Goal: Task Accomplishment & Management: Complete application form

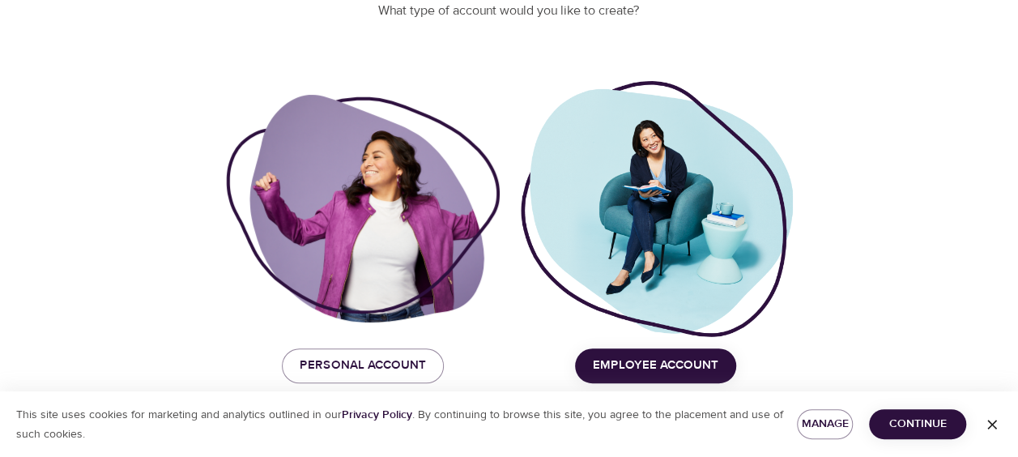
scroll to position [224, 0]
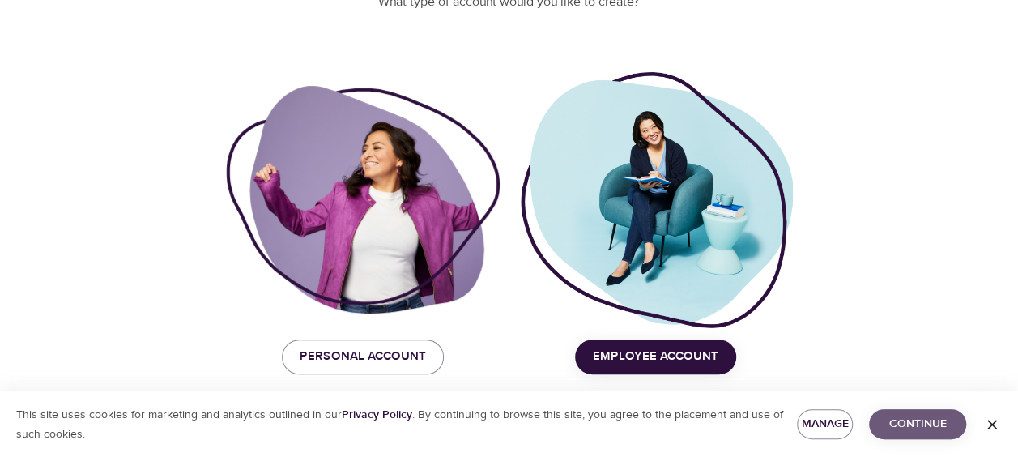
click at [899, 425] on span "Continue" at bounding box center [917, 424] width 71 height 20
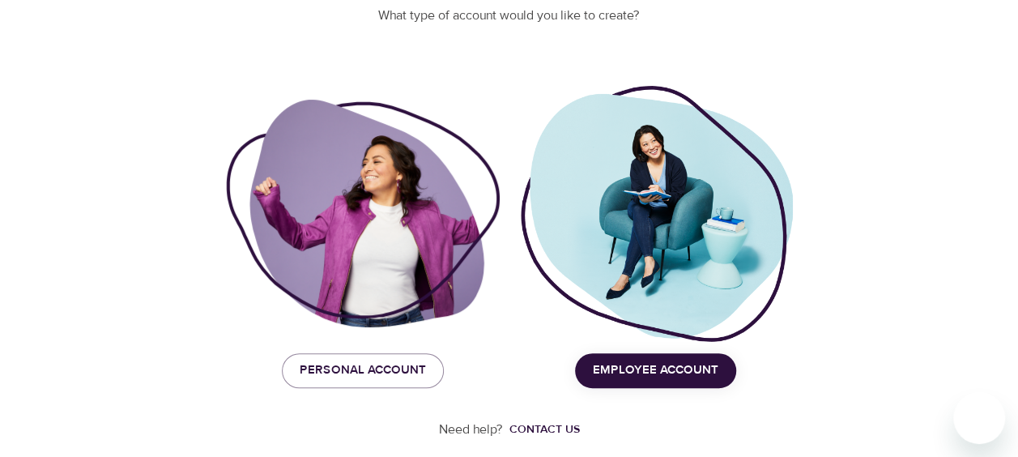
scroll to position [209, 0]
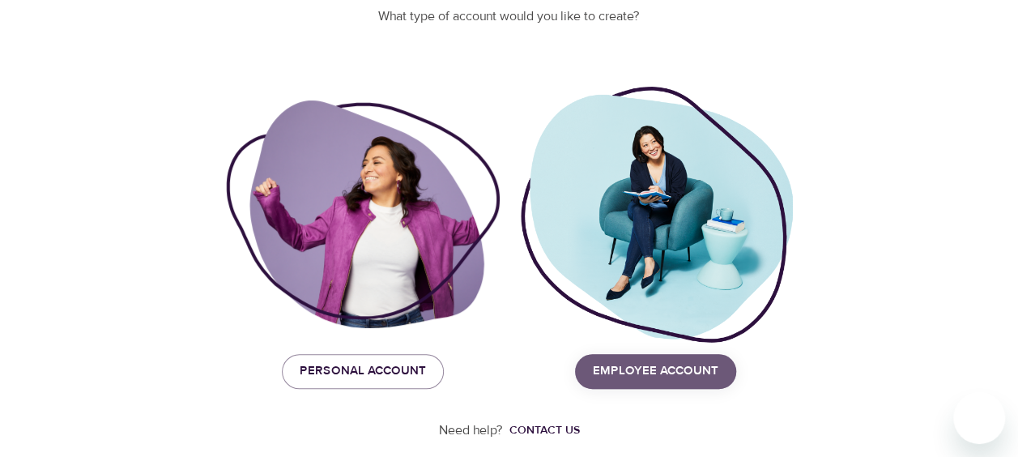
click at [648, 373] on span "Employee Account" at bounding box center [656, 370] width 126 height 21
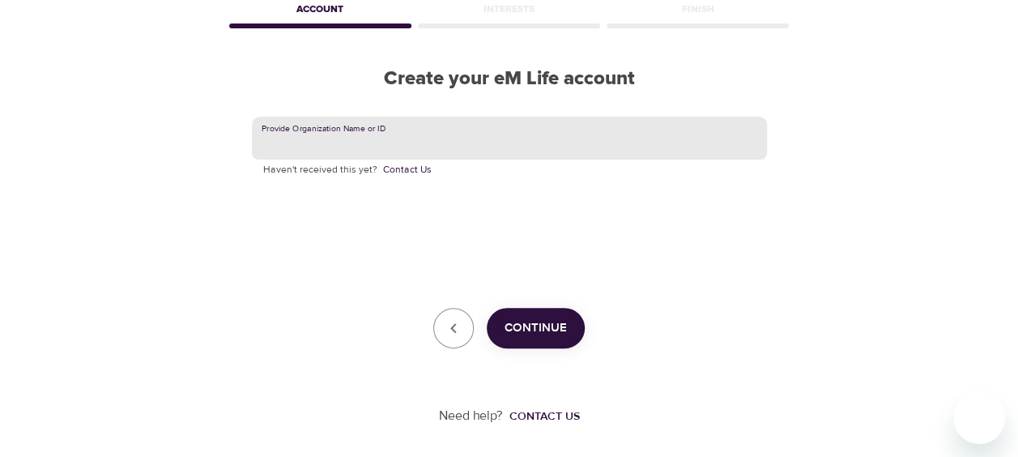
click at [350, 143] on input "text" at bounding box center [509, 139] width 515 height 44
type input "korn ferry"
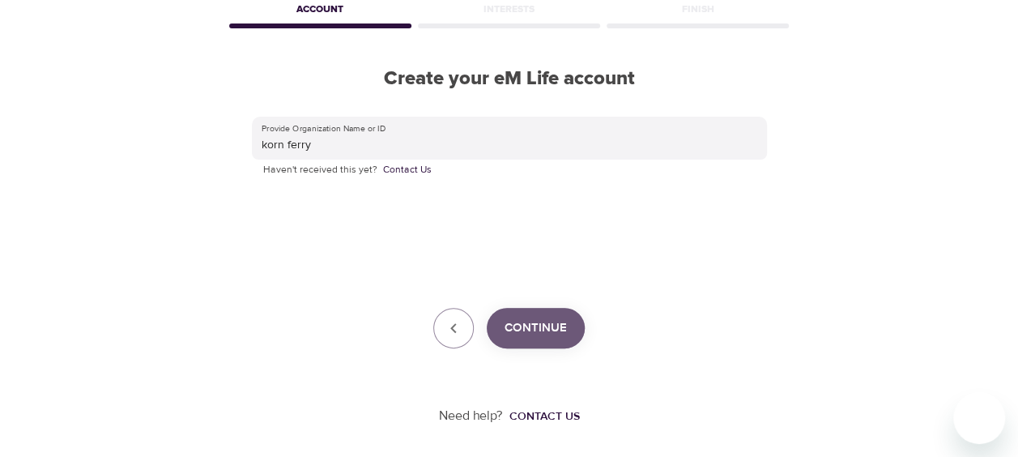
click at [528, 328] on span "Continue" at bounding box center [536, 328] width 62 height 21
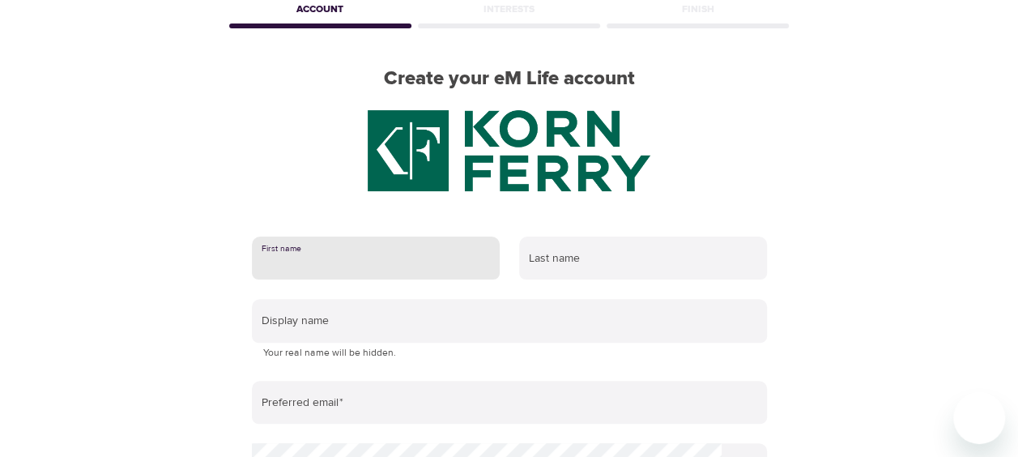
click at [306, 259] on input "text" at bounding box center [376, 259] width 248 height 44
type input "[PERSON_NAME]"
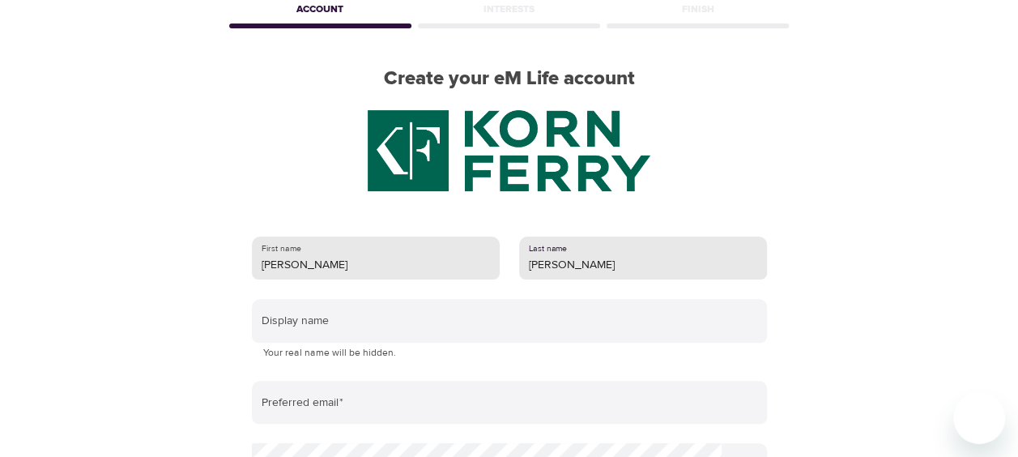
type input "[PERSON_NAME]"
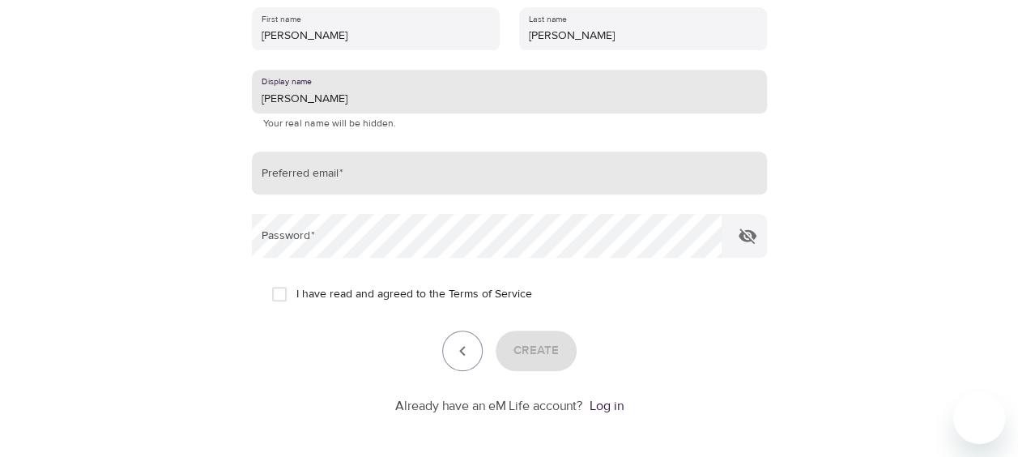
scroll to position [317, 0]
type input "[PERSON_NAME]"
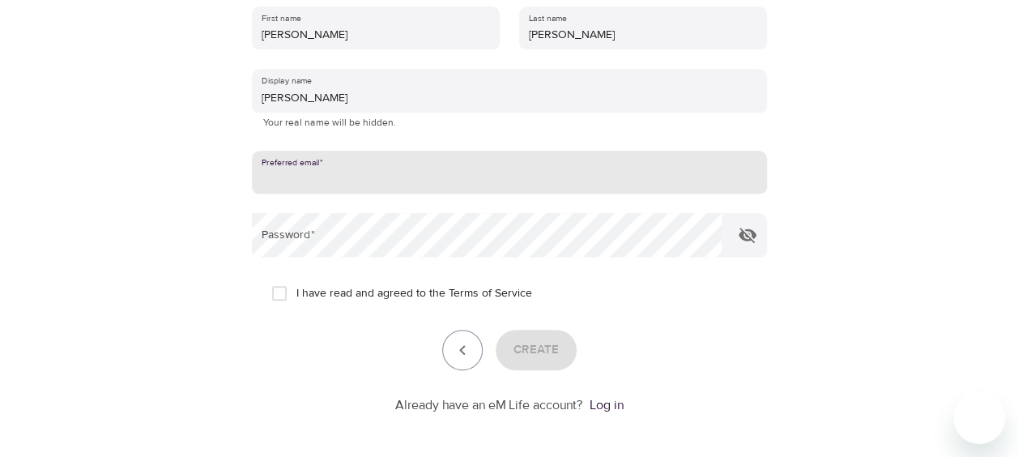
click at [306, 170] on input "email" at bounding box center [509, 173] width 515 height 44
type input "[EMAIL_ADDRESS][DOMAIN_NAME]"
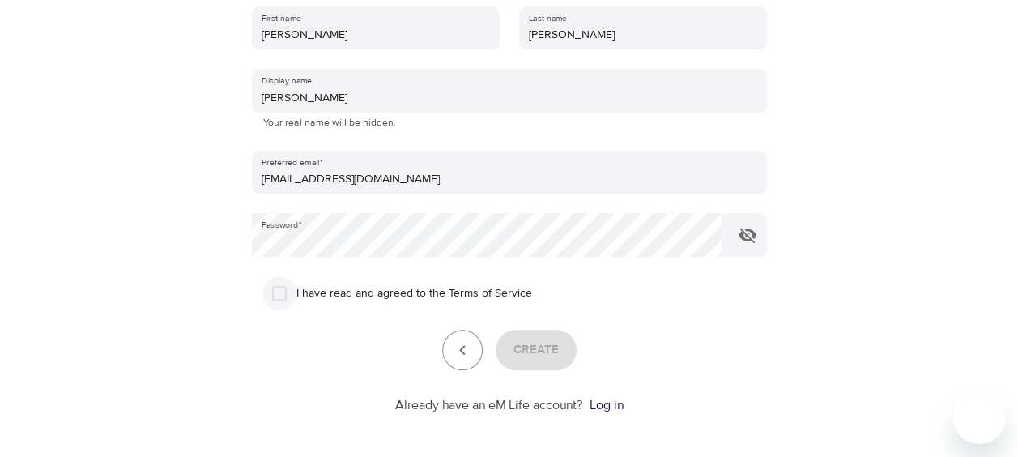
click at [274, 298] on input "I have read and agreed to the Terms of Service" at bounding box center [279, 293] width 34 height 34
checkbox input "true"
click at [537, 352] on span "Create" at bounding box center [536, 349] width 45 height 21
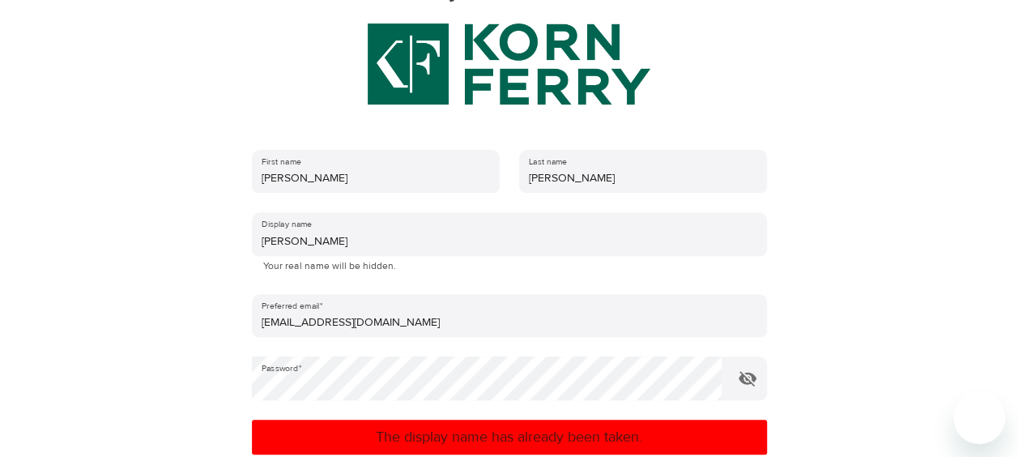
scroll to position [172, 0]
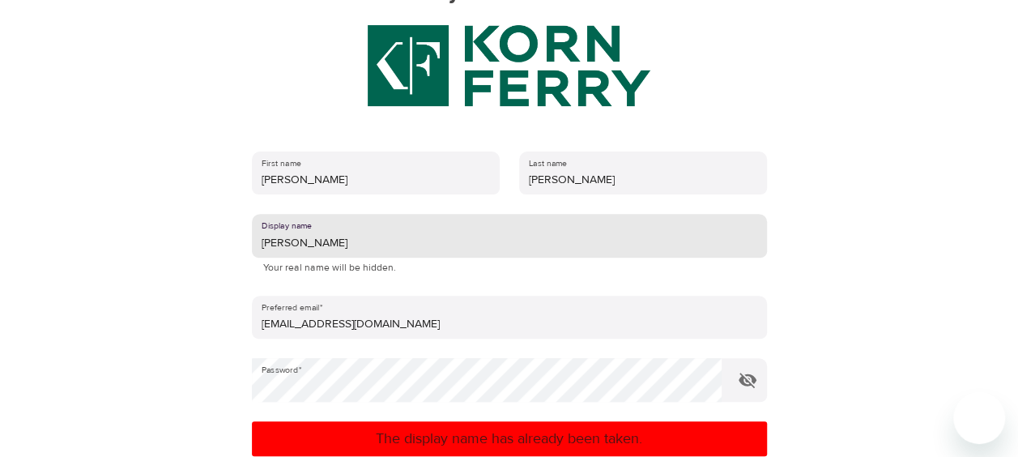
click at [354, 235] on input "[PERSON_NAME]" at bounding box center [509, 236] width 515 height 44
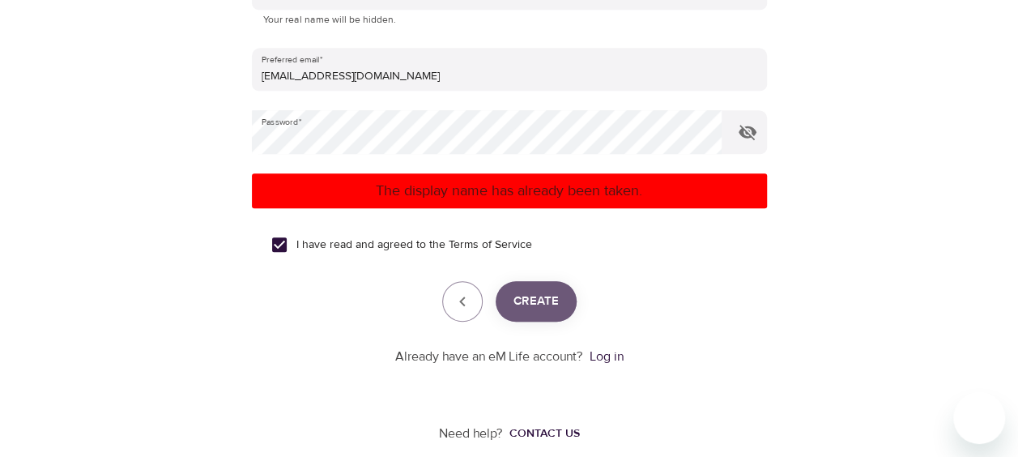
click at [536, 315] on button "Create" at bounding box center [536, 301] width 81 height 41
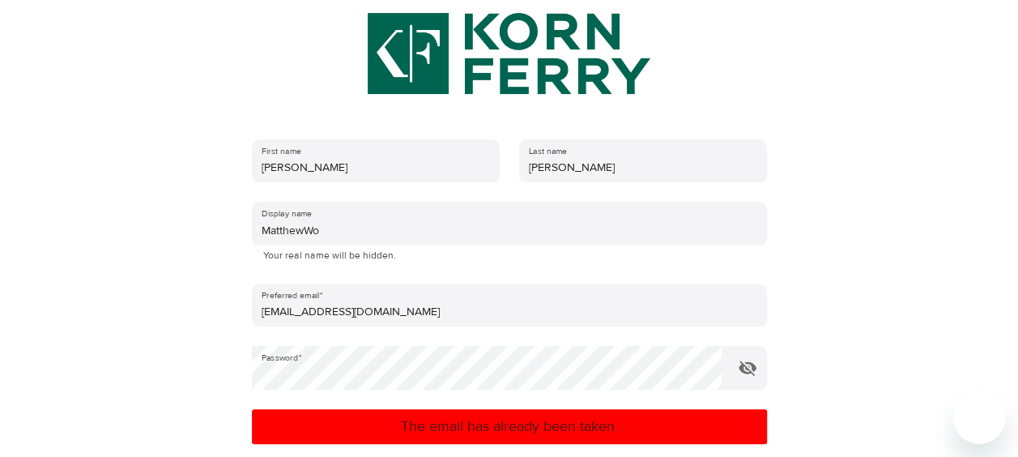
scroll to position [183, 0]
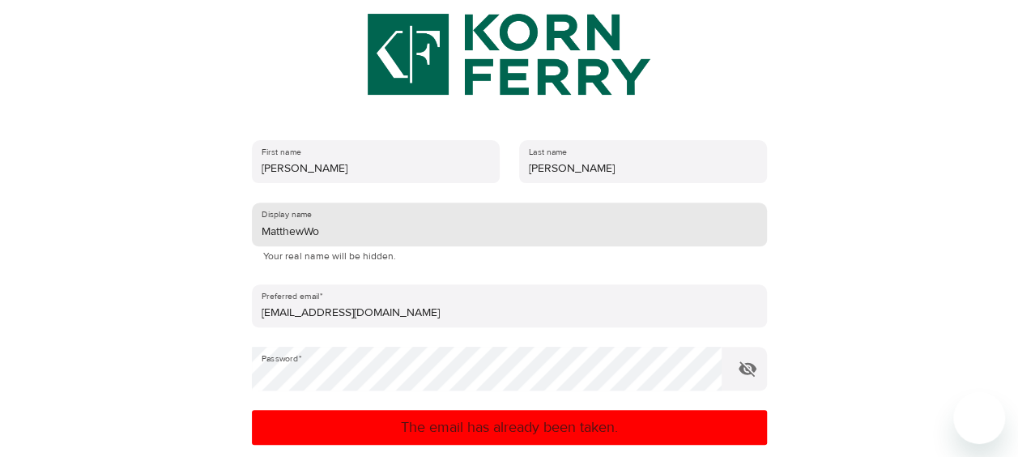
click at [330, 238] on input "MatthewWo" at bounding box center [509, 225] width 515 height 44
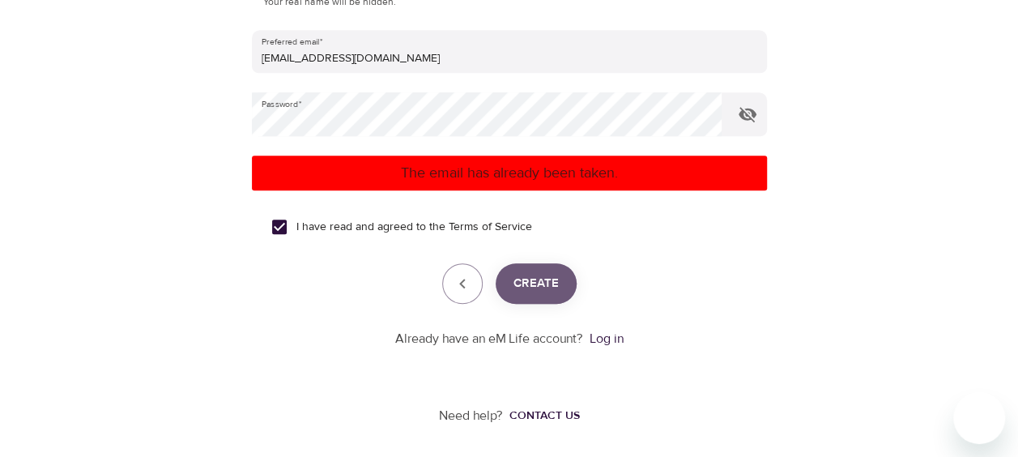
click at [568, 298] on button "Create" at bounding box center [536, 283] width 81 height 41
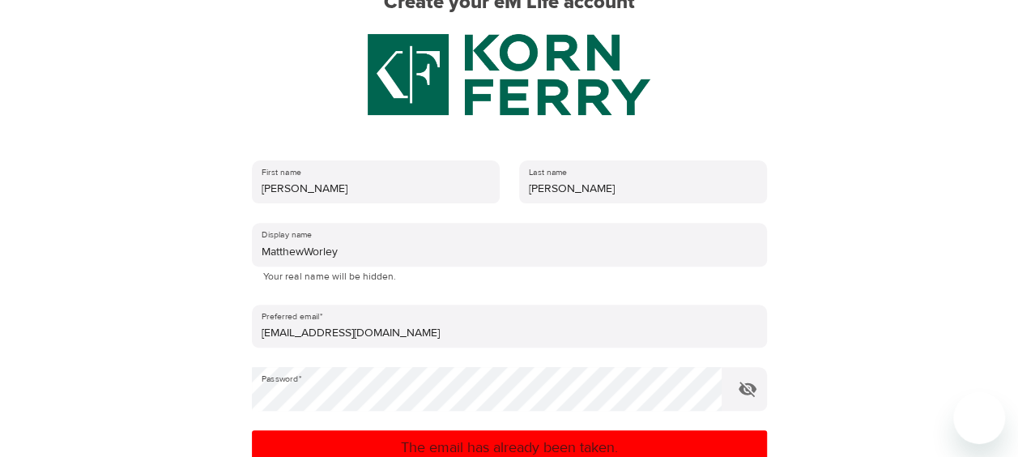
scroll to position [162, 0]
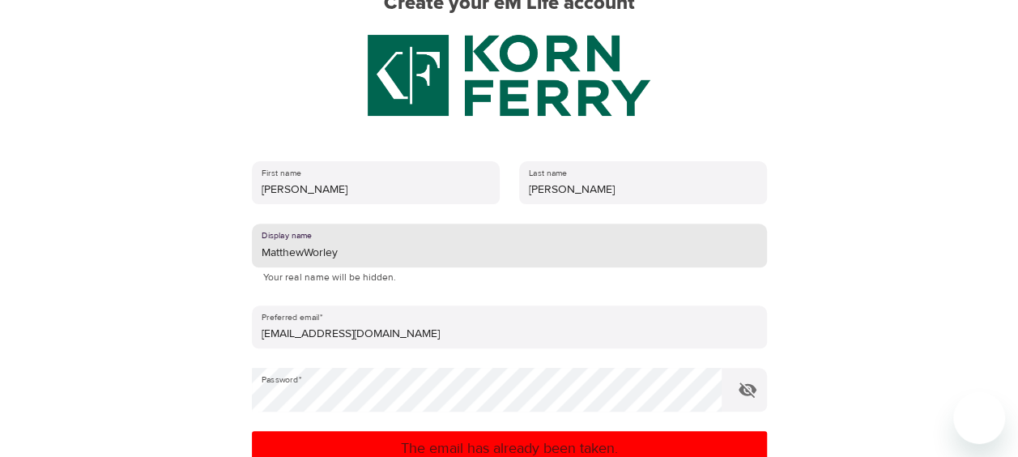
click at [302, 253] on input "MatthewWorley" at bounding box center [509, 246] width 515 height 44
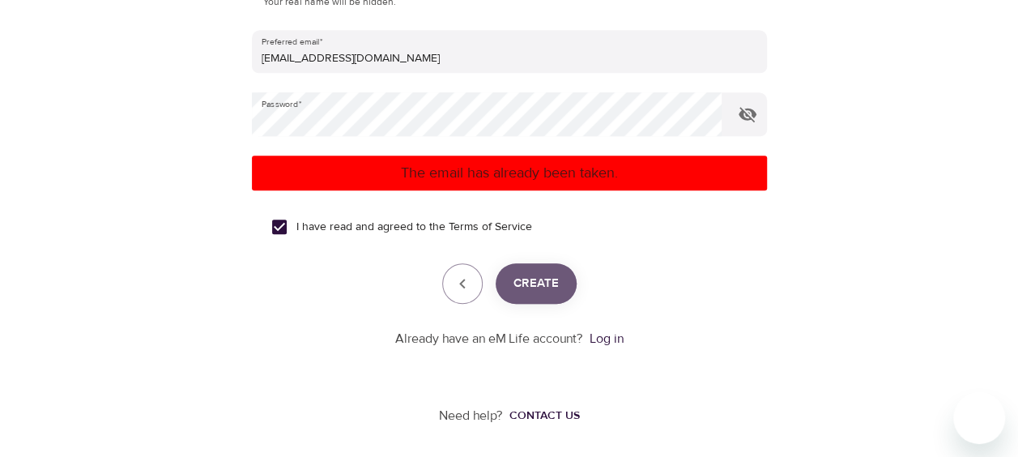
click at [557, 277] on span "Create" at bounding box center [536, 283] width 45 height 21
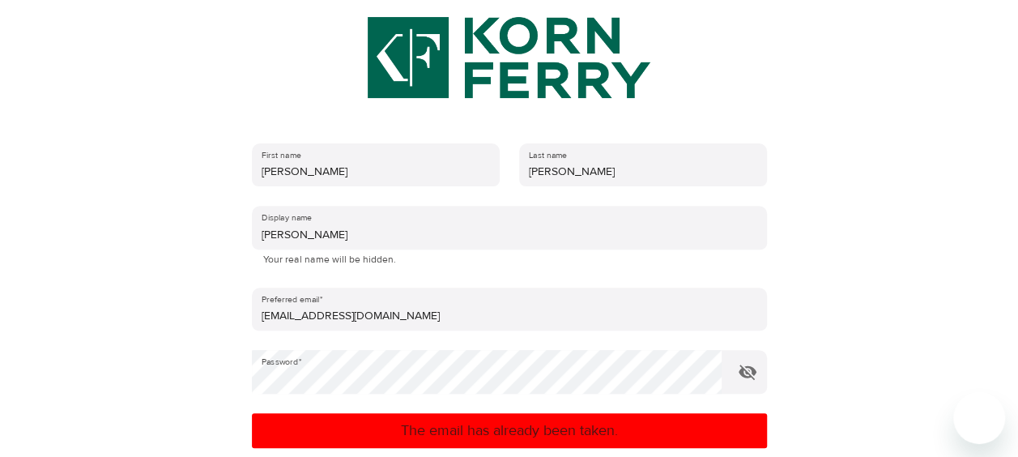
scroll to position [179, 0]
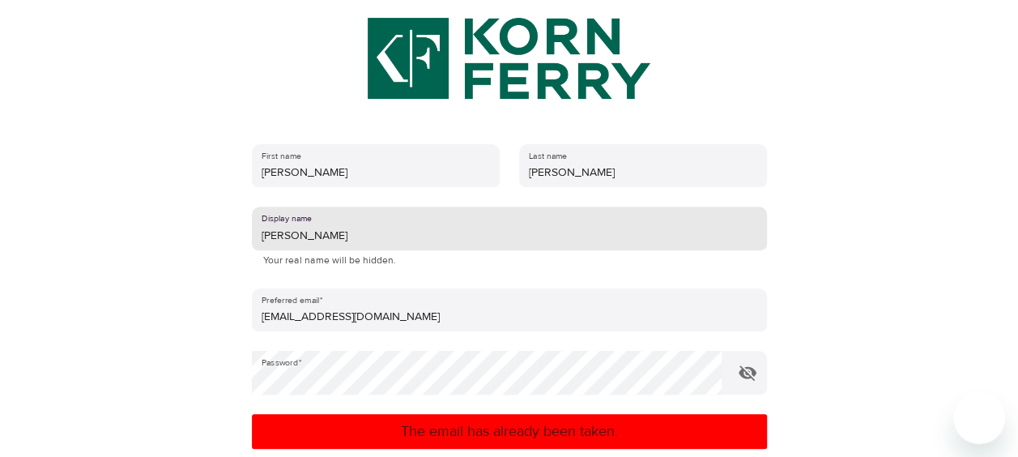
drag, startPoint x: 377, startPoint y: 238, endPoint x: 120, endPoint y: 234, distance: 256.8
click at [120, 234] on div "User Profile Account Interests Finish Create your eM Life account First name [P…" at bounding box center [509, 49] width 923 height 457
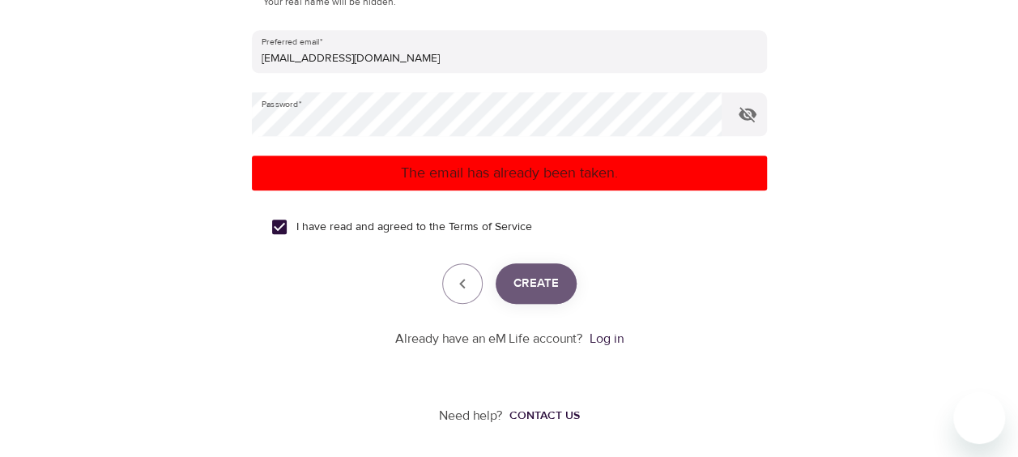
click at [548, 277] on span "Create" at bounding box center [536, 283] width 45 height 21
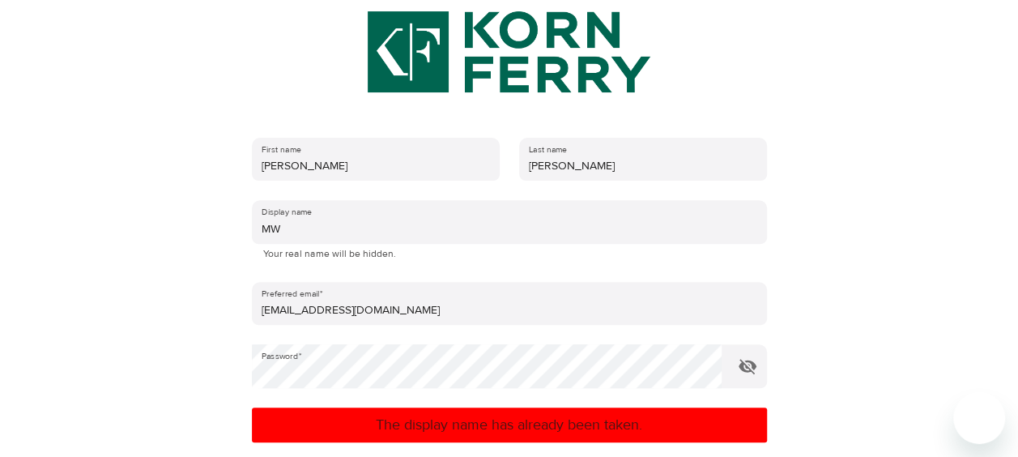
scroll to position [189, 0]
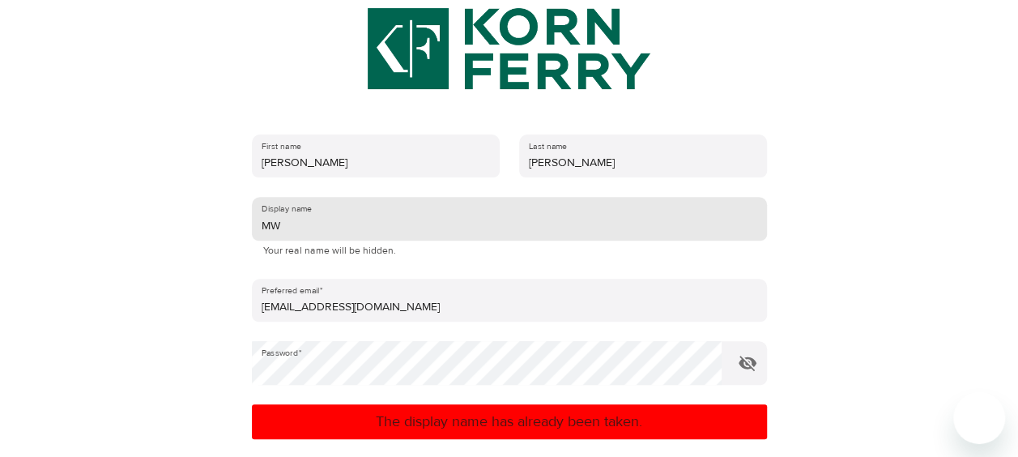
click at [301, 227] on input "MW" at bounding box center [509, 219] width 515 height 44
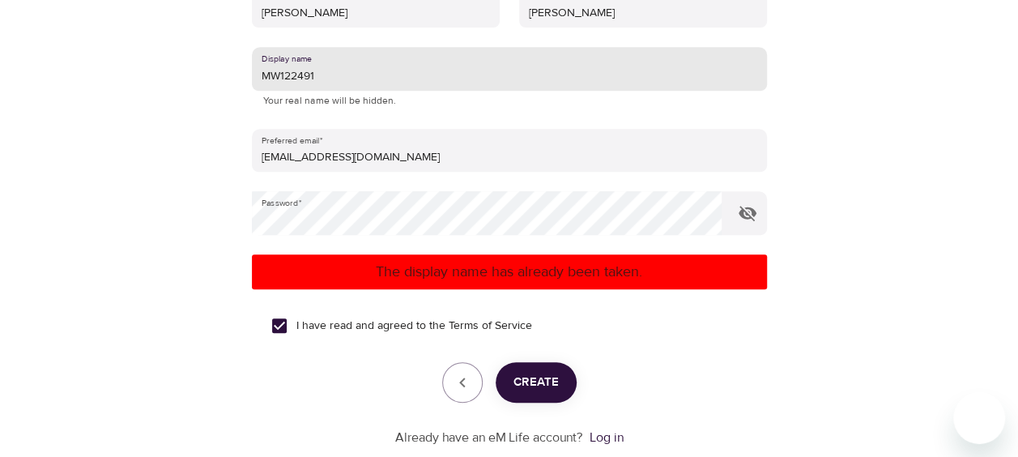
scroll to position [339, 0]
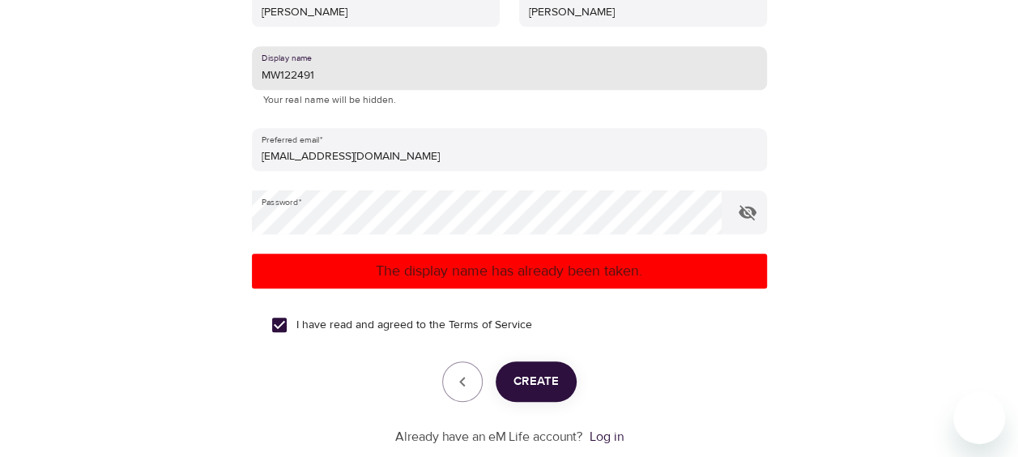
type input "MW122491"
click at [539, 376] on span "Create" at bounding box center [536, 381] width 45 height 21
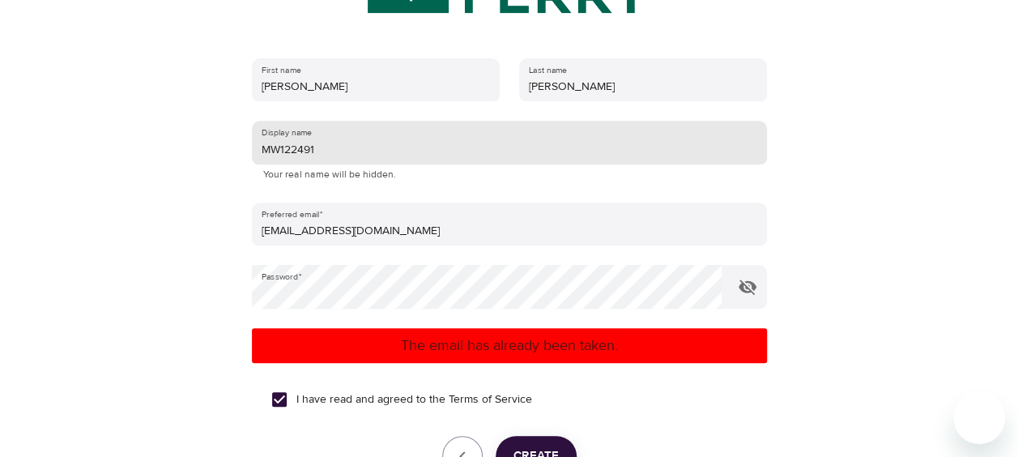
scroll to position [266, 0]
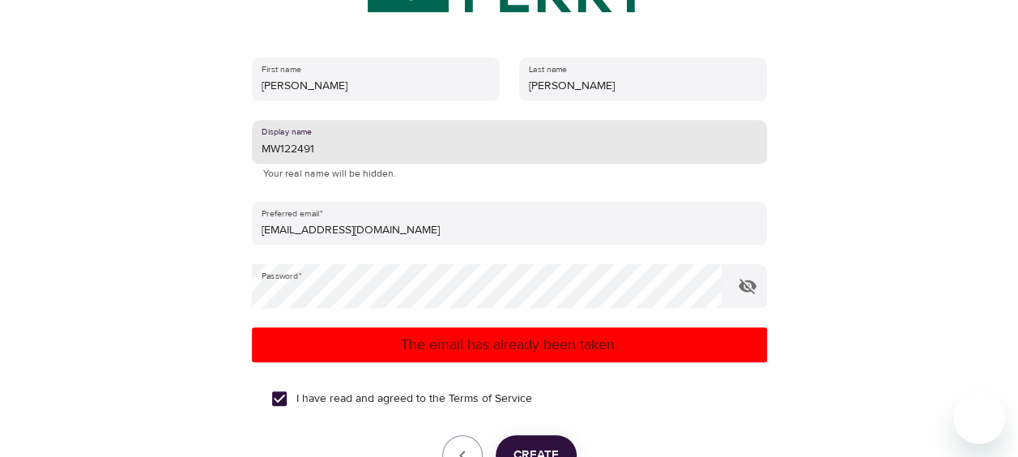
drag, startPoint x: 348, startPoint y: 142, endPoint x: 241, endPoint y: 142, distance: 106.9
click at [241, 142] on div "First name [PERSON_NAME] Last name [PERSON_NAME] Display name MW122491 Your rea…" at bounding box center [509, 289] width 567 height 514
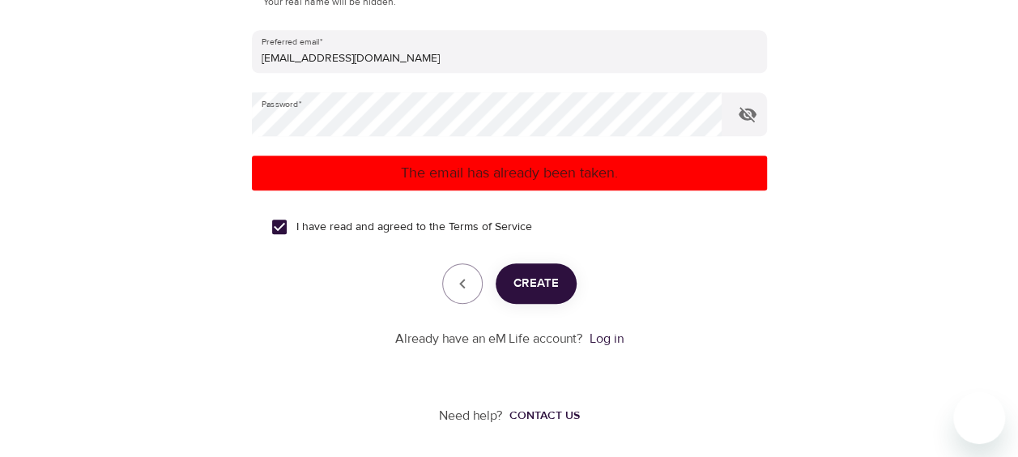
type input "kdjflakfdal;sjfnsblelj"
click at [569, 292] on button "Create" at bounding box center [536, 283] width 81 height 41
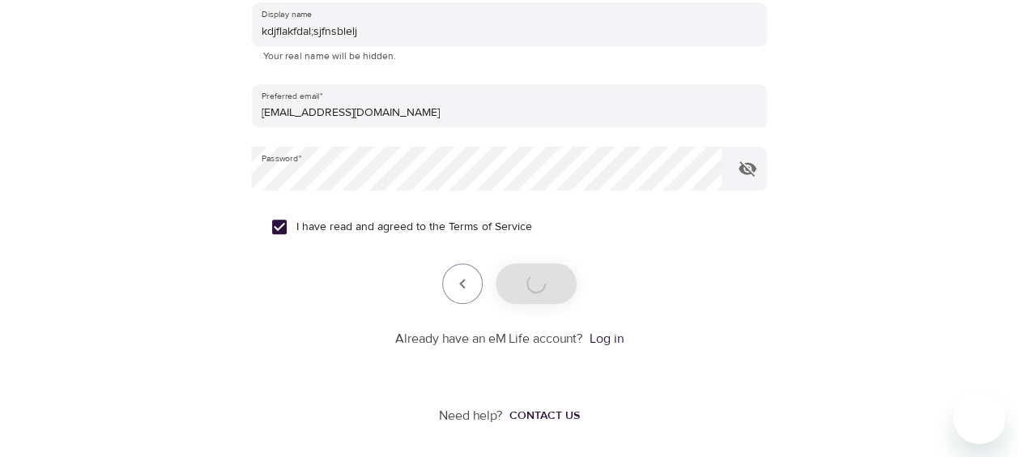
scroll to position [437, 0]
